Goal: Find specific page/section: Find specific page/section

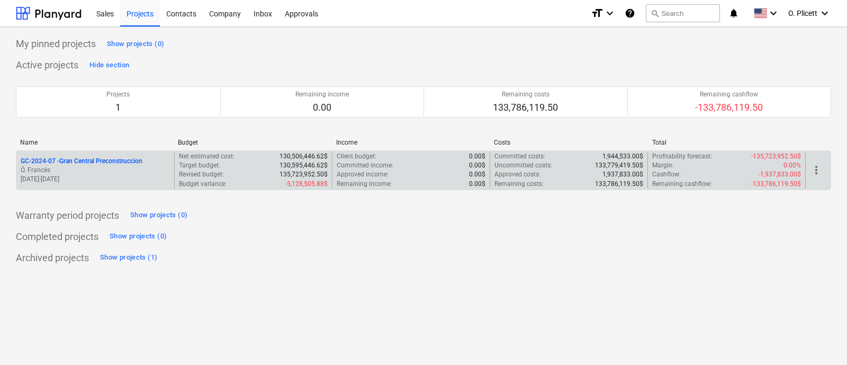
click at [119, 161] on p "GC-2024-07 - Gran Central Preconstruccion" at bounding box center [82, 161] width 122 height 9
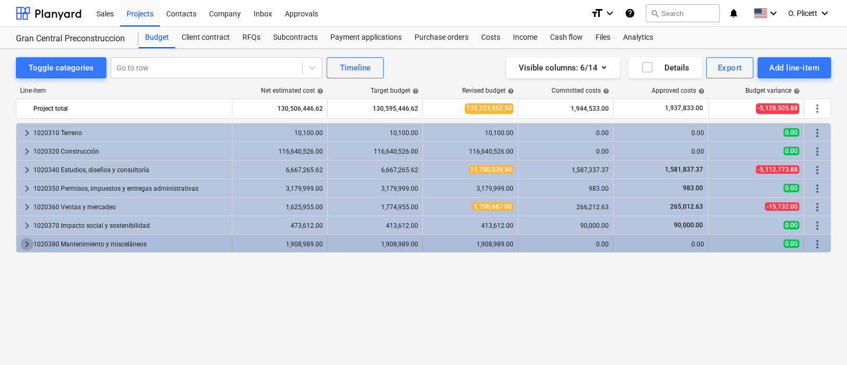
click at [21, 244] on span "keyboard_arrow_right" at bounding box center [27, 244] width 13 height 13
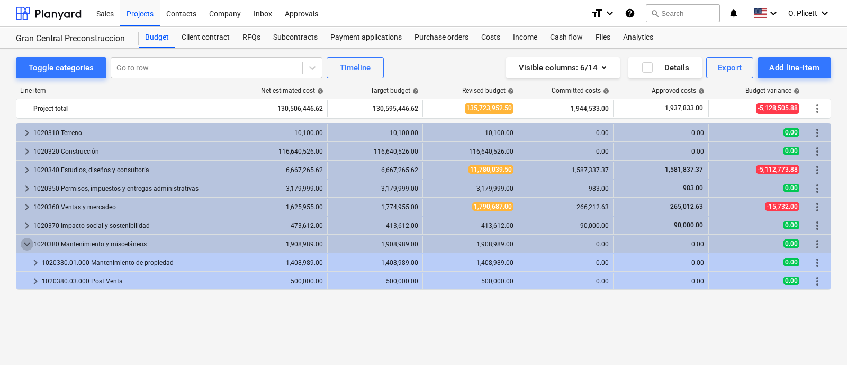
click at [21, 244] on span "keyboard_arrow_down" at bounding box center [27, 244] width 13 height 13
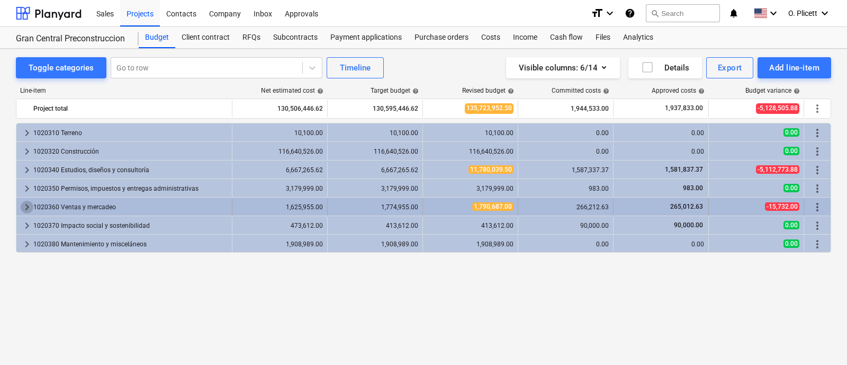
click at [26, 201] on span "keyboard_arrow_right" at bounding box center [27, 207] width 13 height 13
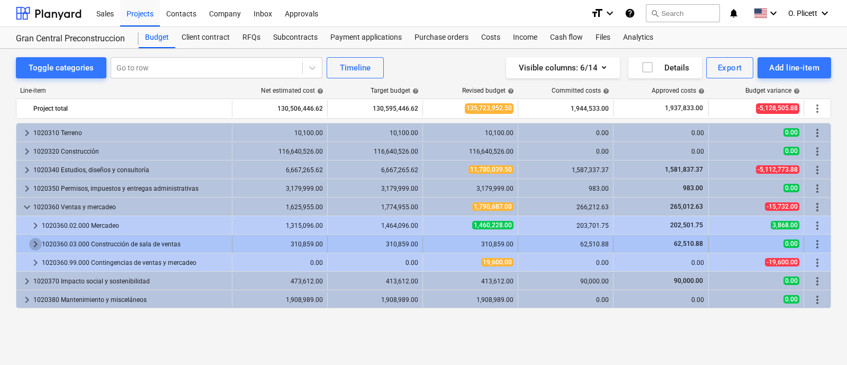
click at [31, 246] on span "keyboard_arrow_right" at bounding box center [35, 244] width 13 height 13
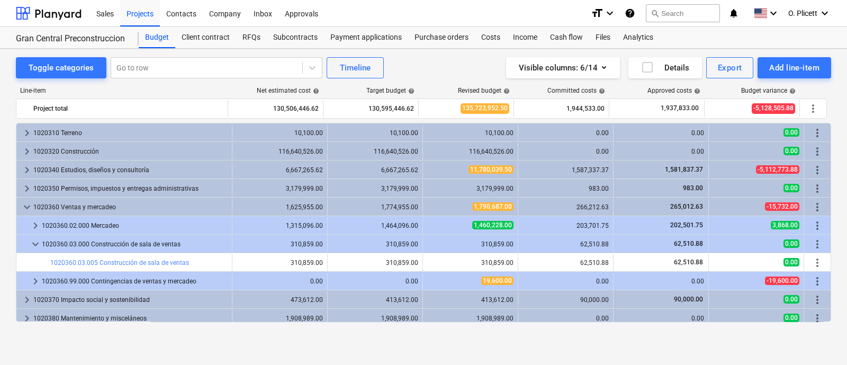
click at [31, 246] on span "keyboard_arrow_down" at bounding box center [35, 244] width 13 height 13
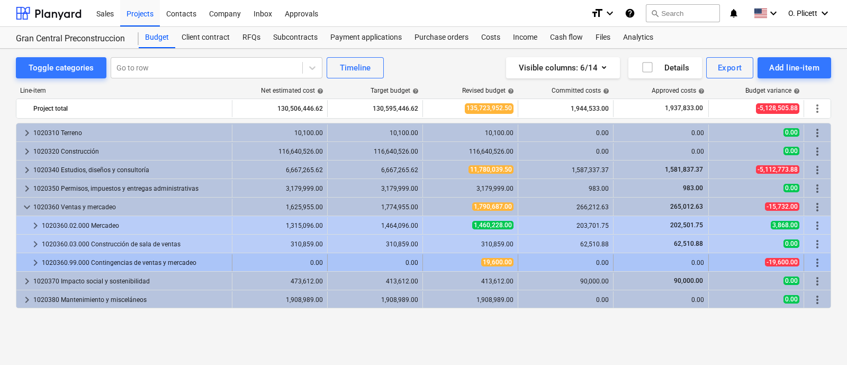
click at [37, 261] on span "keyboard_arrow_right" at bounding box center [35, 262] width 13 height 13
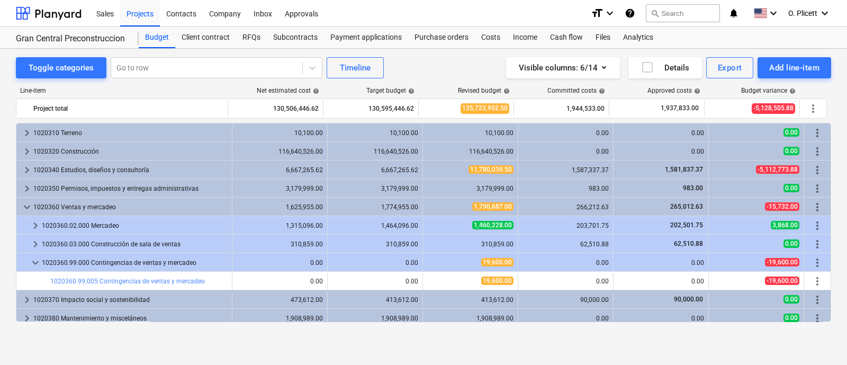
click at [37, 261] on span "keyboard_arrow_down" at bounding box center [35, 262] width 13 height 13
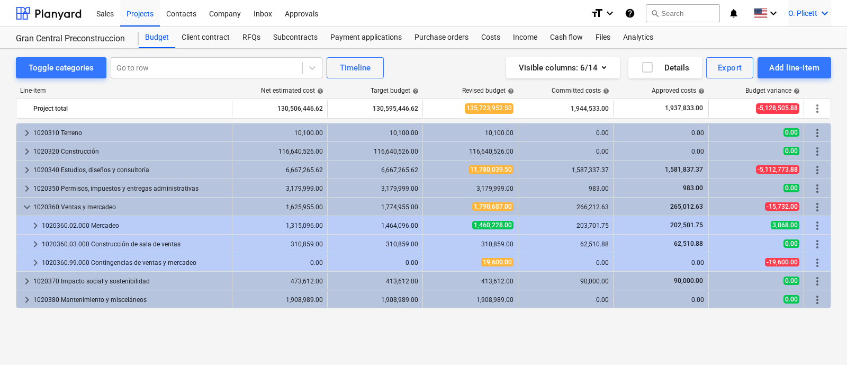
click at [821, 16] on icon "keyboard_arrow_down" at bounding box center [824, 13] width 13 height 13
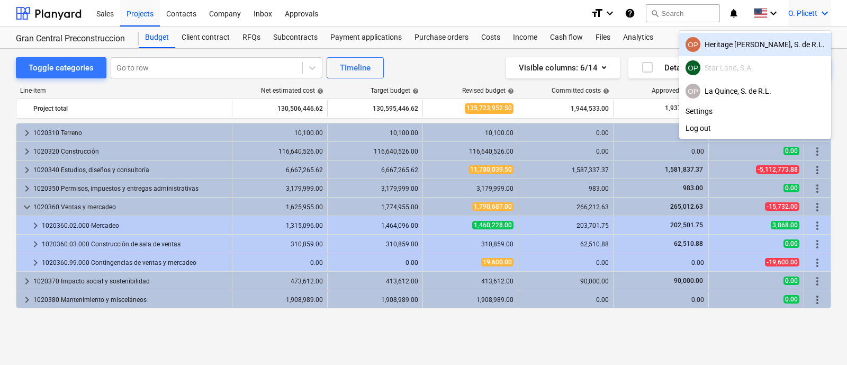
click at [787, 42] on div "OP Heritage [PERSON_NAME], S. de R.L." at bounding box center [754, 44] width 139 height 15
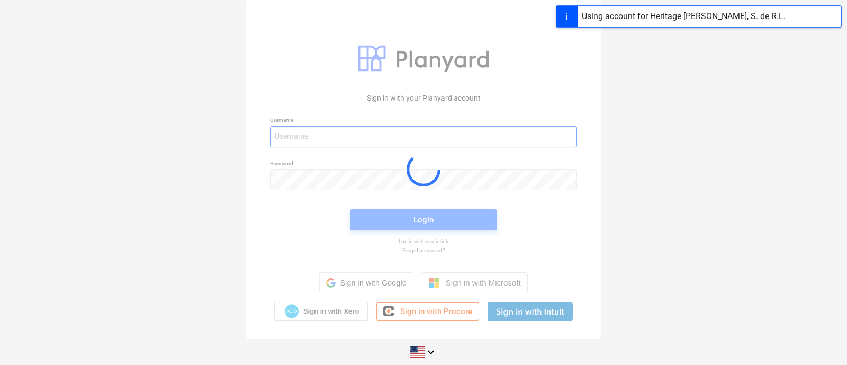
type input "[EMAIL_ADDRESS][DOMAIN_NAME]"
